Goal: Task Accomplishment & Management: Manage account settings

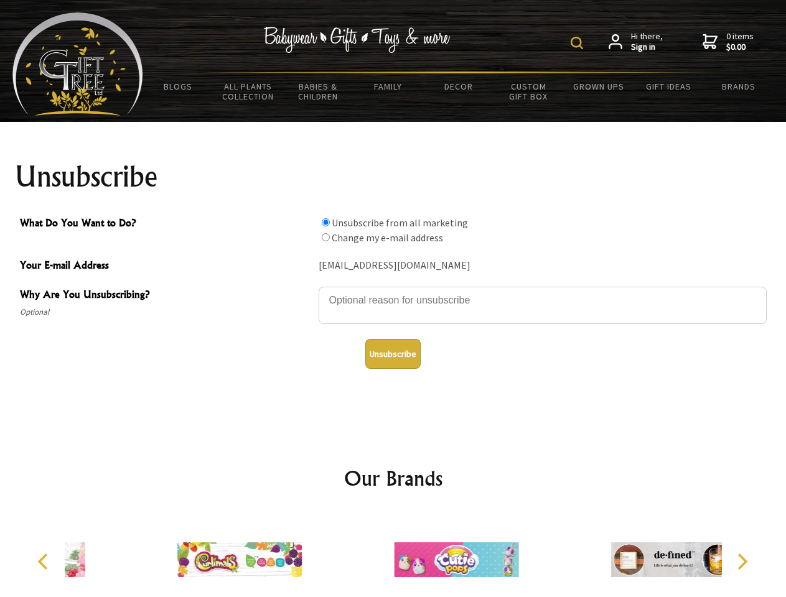
click at [579, 43] on img at bounding box center [577, 43] width 12 height 12
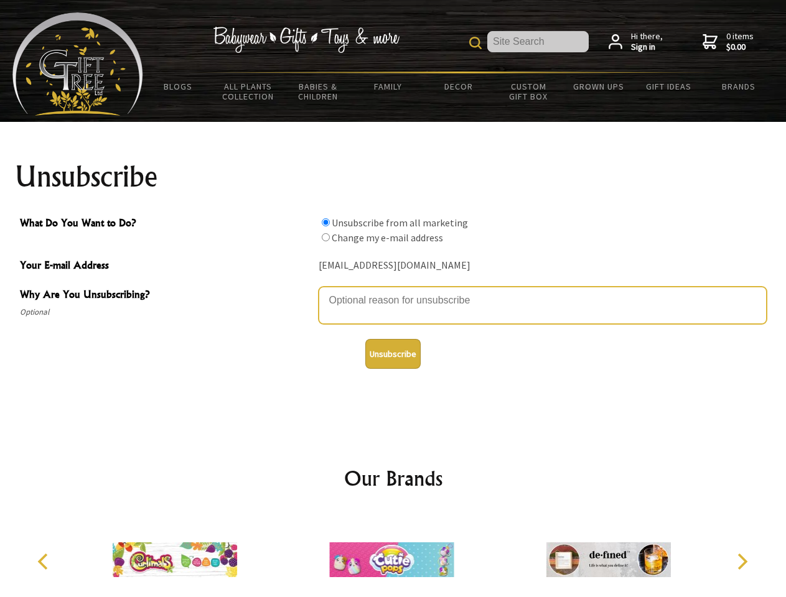
click at [393, 291] on textarea "Why Are You Unsubscribing?" at bounding box center [543, 305] width 448 height 37
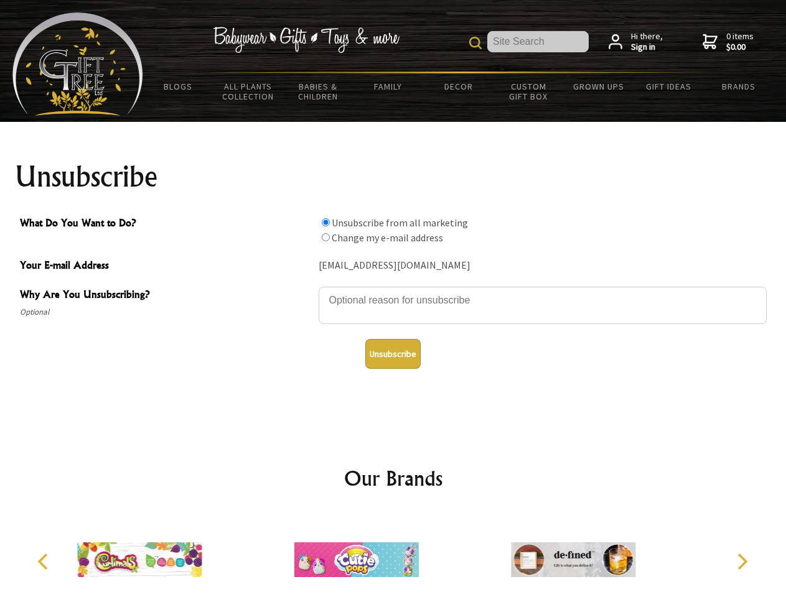
click at [326, 222] on input "What Do You Want to Do?" at bounding box center [326, 222] width 8 height 8
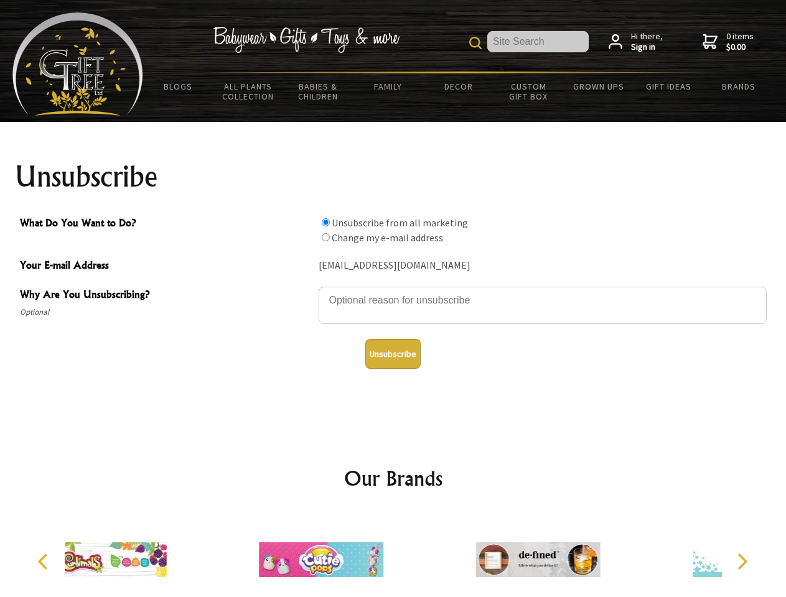
click at [326, 237] on input "What Do You Want to Do?" at bounding box center [326, 237] width 8 height 8
radio input "true"
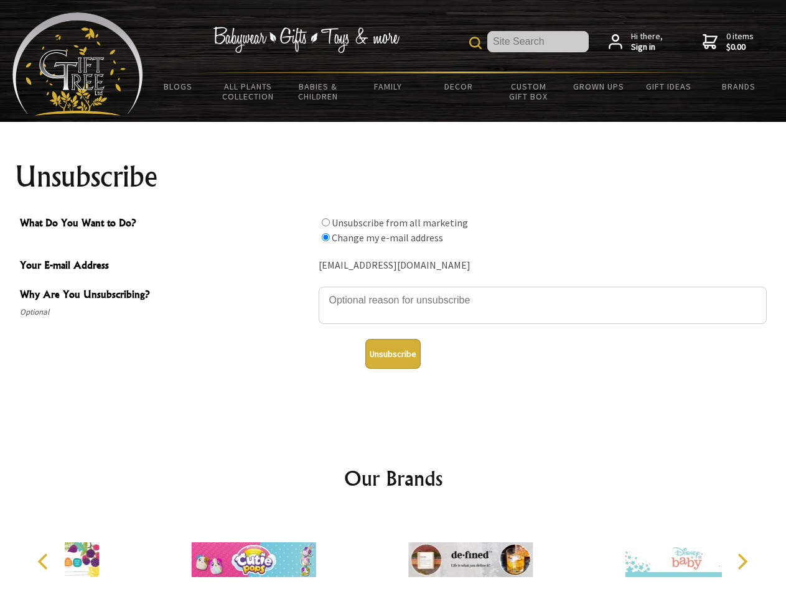
click at [393, 354] on button "Unsubscribe" at bounding box center [392, 354] width 55 height 30
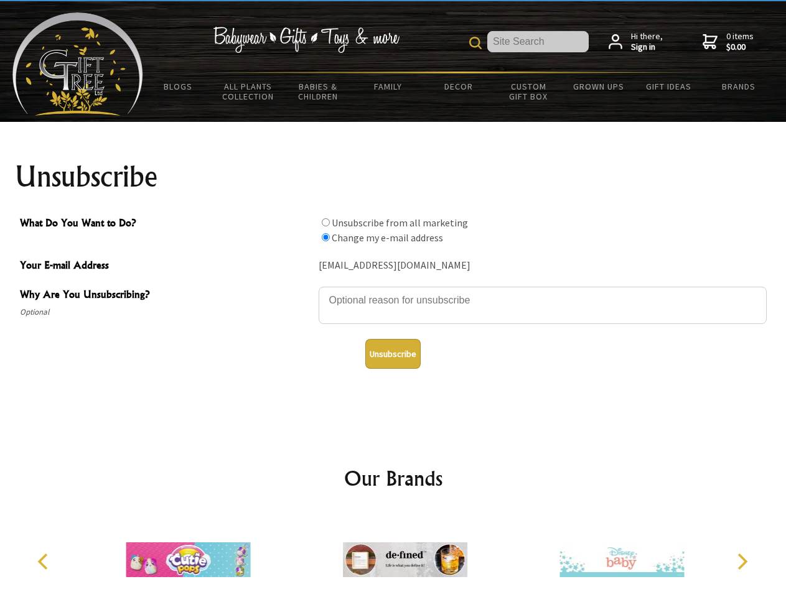
click at [393, 555] on img at bounding box center [405, 559] width 124 height 93
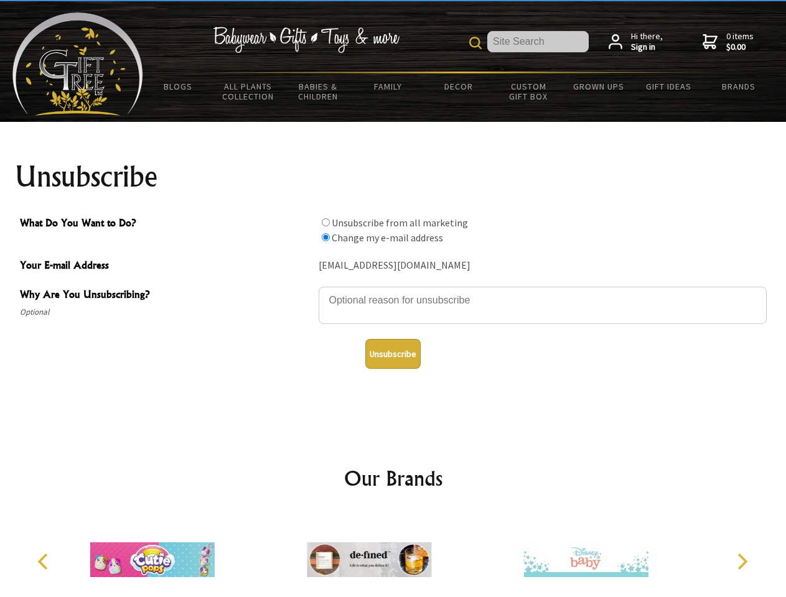
click at [45, 562] on icon "Previous" at bounding box center [44, 562] width 16 height 16
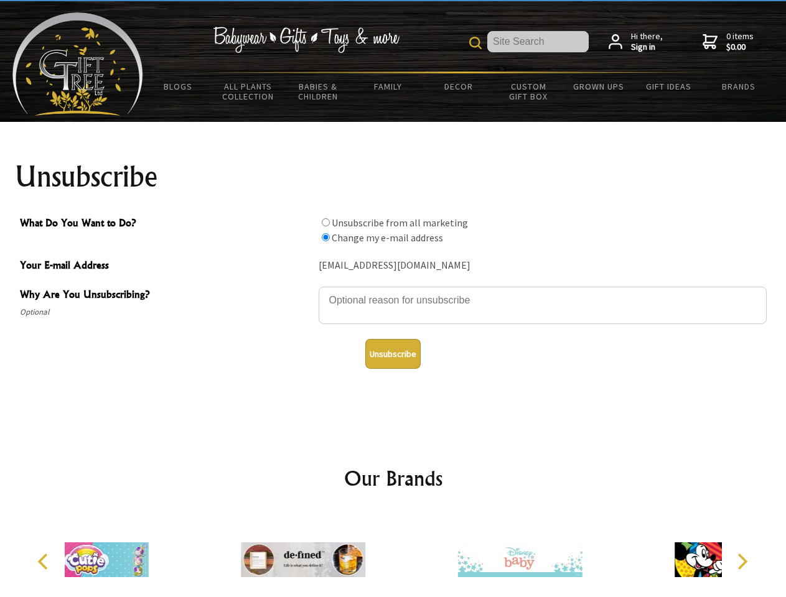
click at [742, 562] on icon "Next" at bounding box center [741, 562] width 16 height 16
